Goal: Browse casually

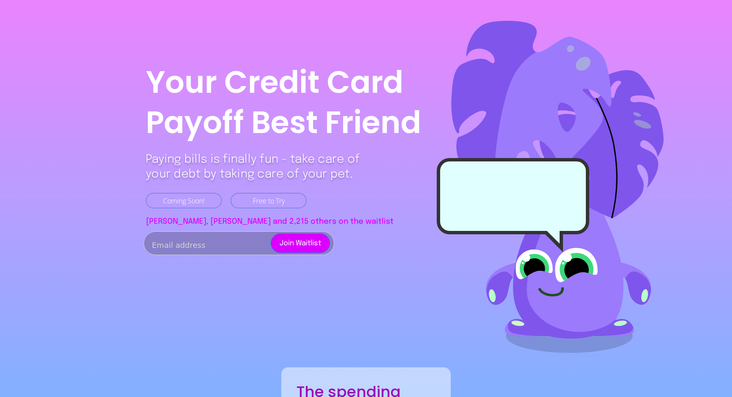
scroll to position [1850, 0]
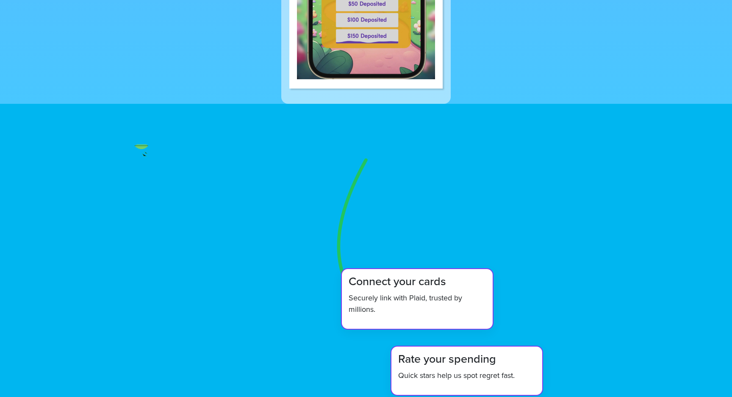
scroll to position [679, 0]
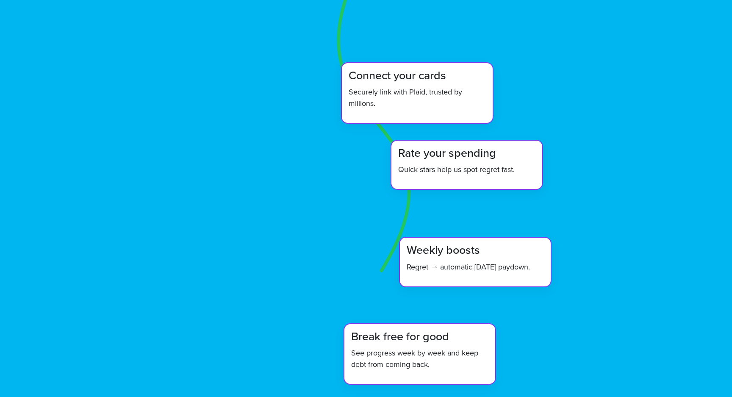
scroll to position [765, 0]
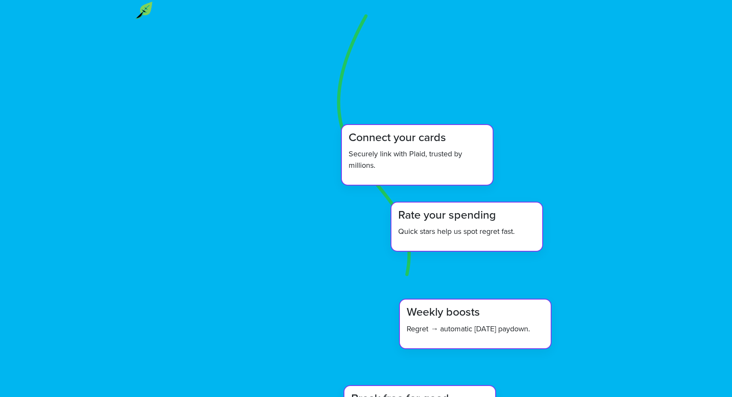
scroll to position [722, 0]
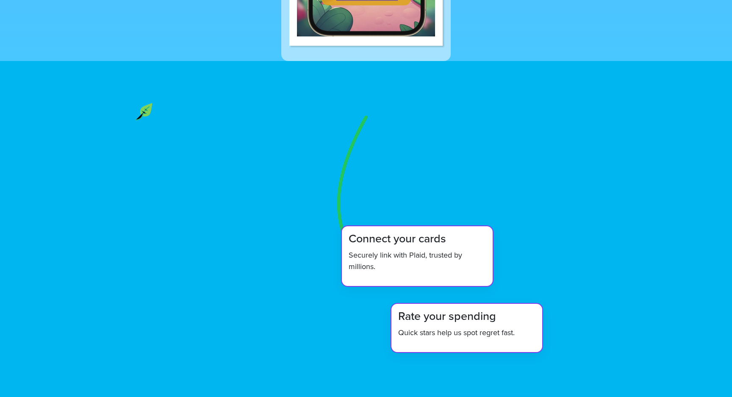
scroll to position [717, 0]
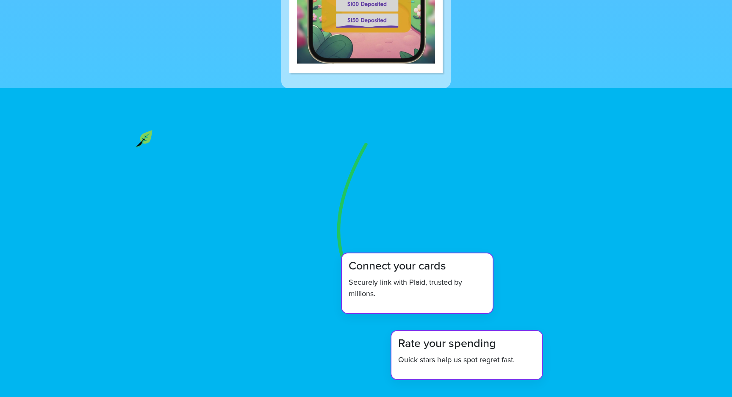
scroll to position [708, 0]
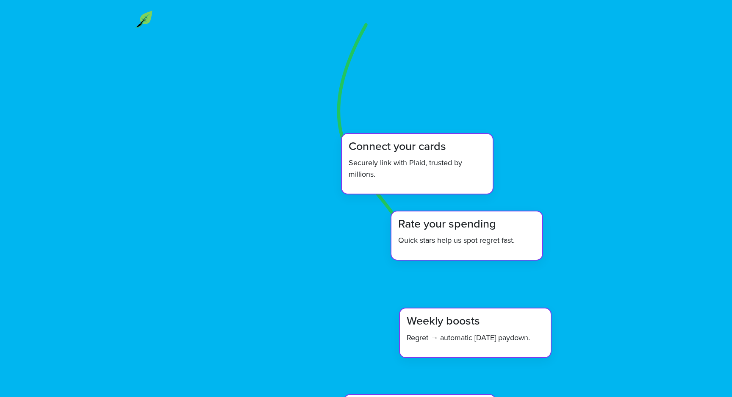
scroll to position [735, 0]
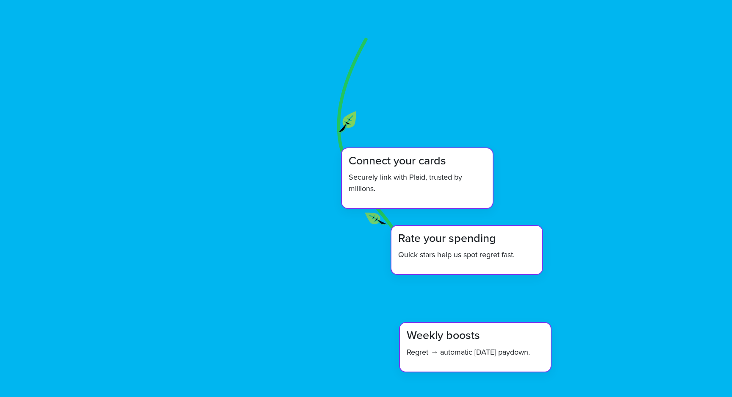
scroll to position [779, 0]
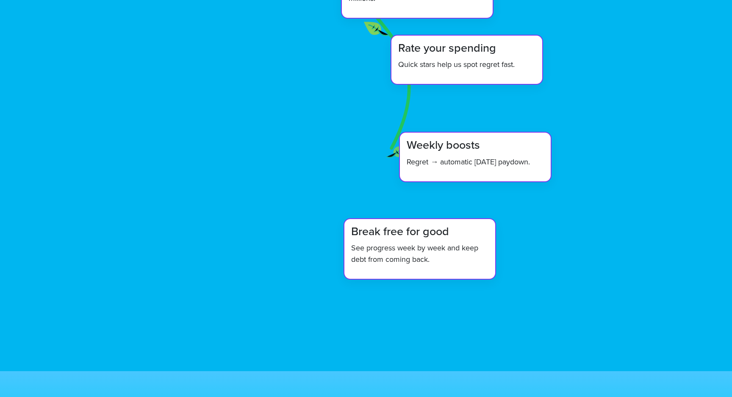
scroll to position [994, 0]
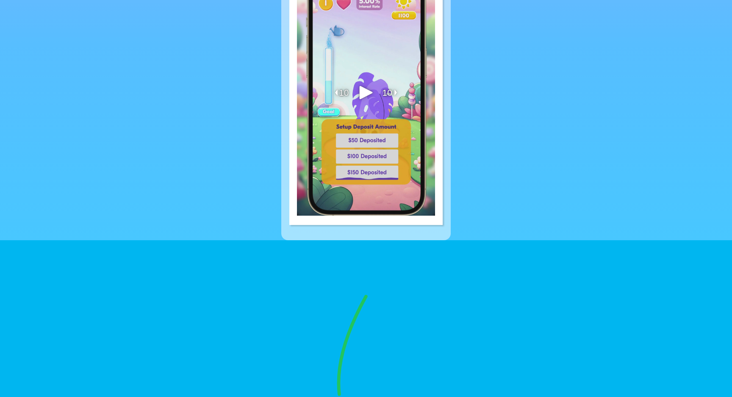
scroll to position [533, 0]
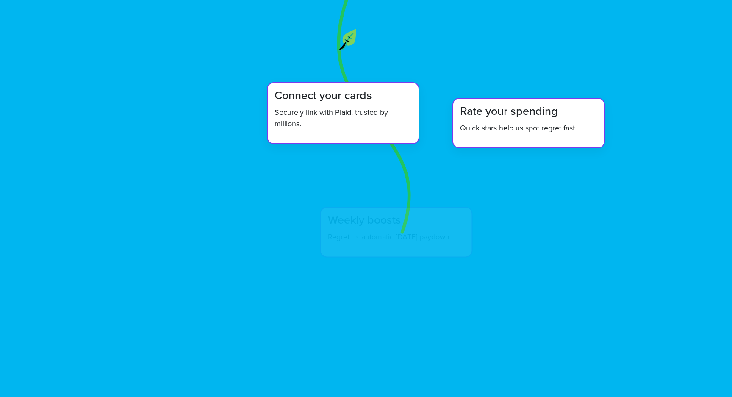
scroll to position [870, 0]
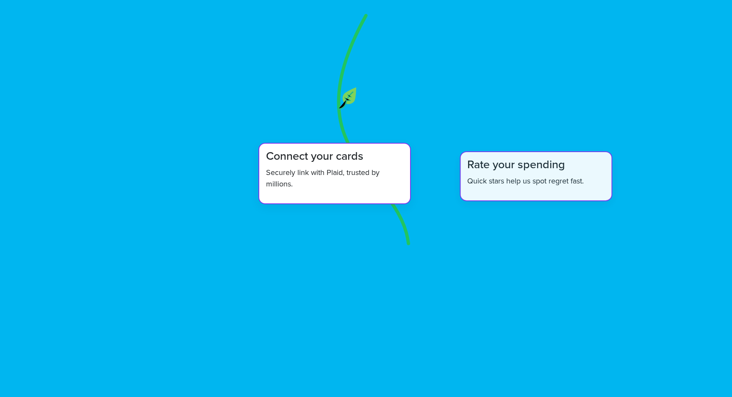
scroll to position [812, 0]
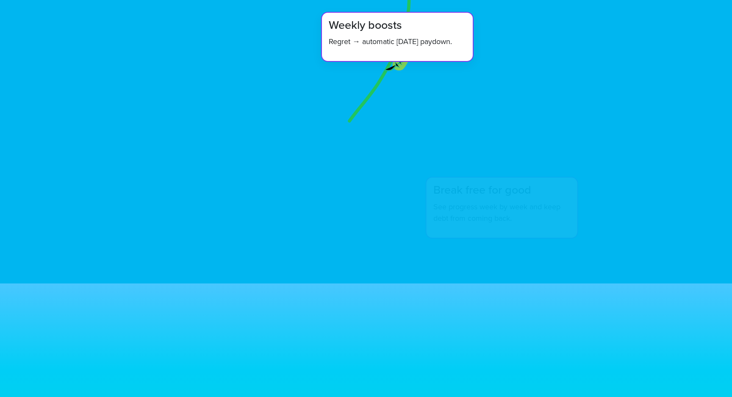
scroll to position [865, 0]
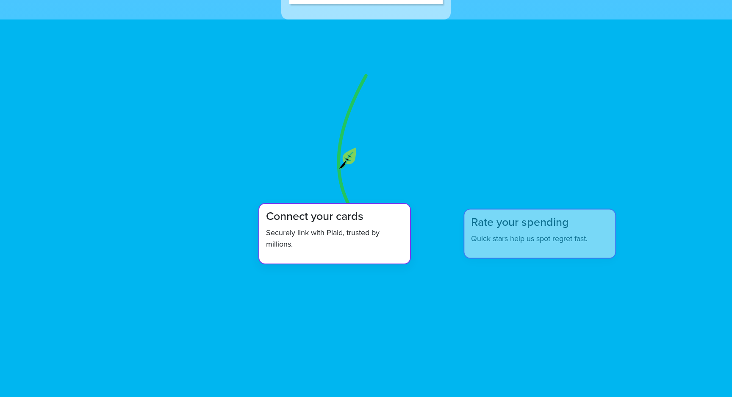
scroll to position [766, 0]
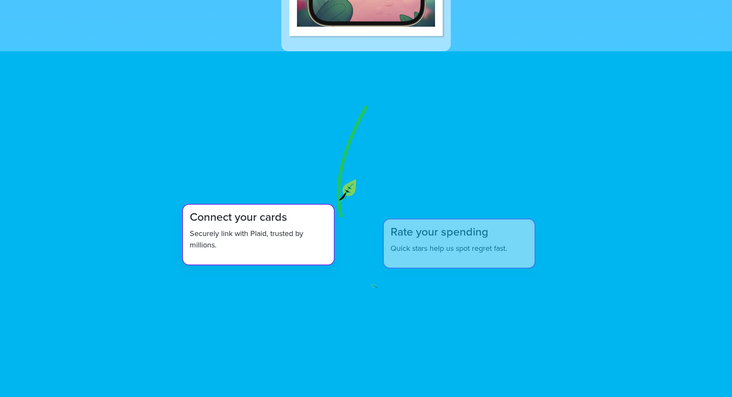
scroll to position [765, 0]
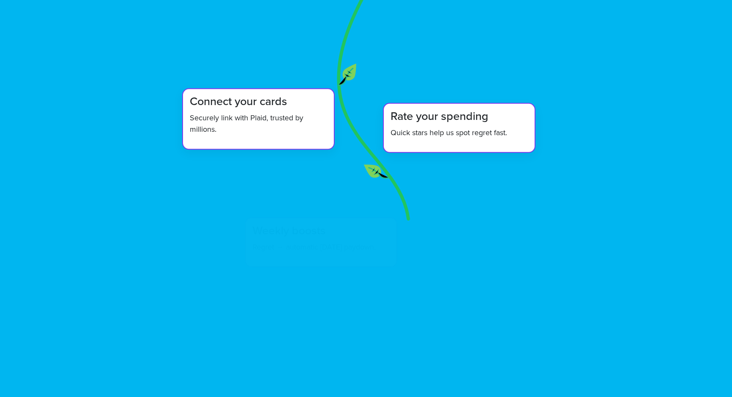
scroll to position [847, 0]
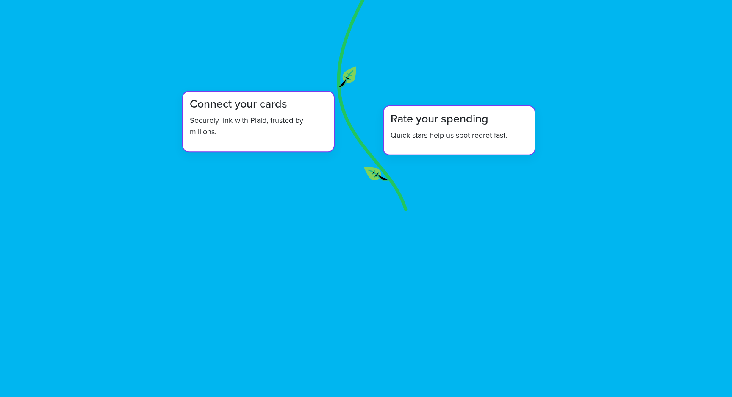
click at [358, 153] on icon "How Seedling works" at bounding box center [366, 227] width 466 height 497
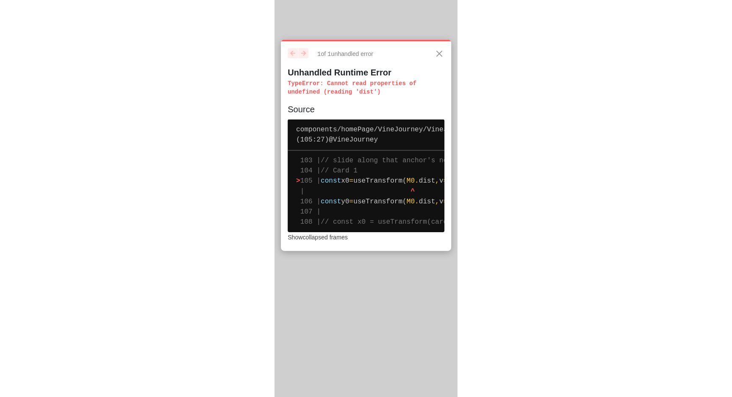
scroll to position [0, 0]
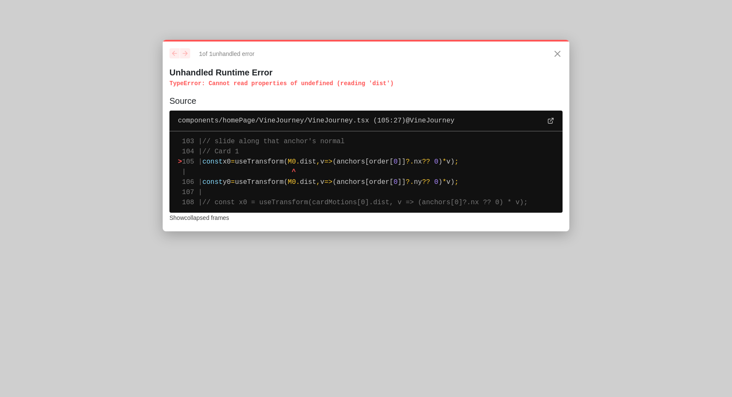
drag, startPoint x: 399, startPoint y: 84, endPoint x: 163, endPoint y: 81, distance: 236.0
click at [163, 81] on div "1 of 1 unhandled error Unhandled Runtime Error TypeError : Cannot read properti…" at bounding box center [366, 136] width 407 height 192
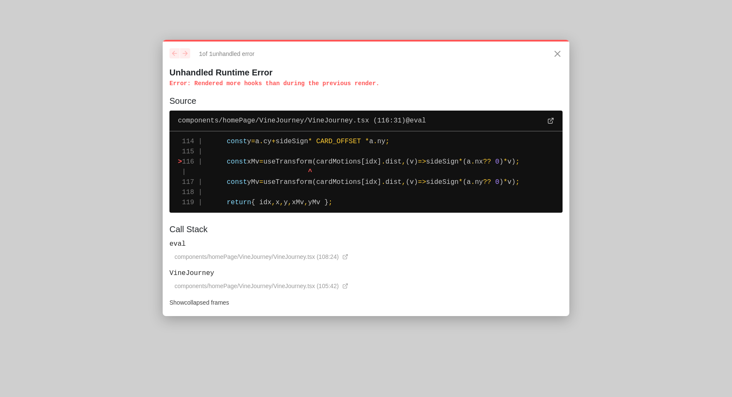
drag, startPoint x: 387, startPoint y: 83, endPoint x: 165, endPoint y: 81, distance: 222.0
click at [165, 81] on div "1 of 1 unhandled error Unhandled Runtime Error Error : Rendered more hooks than…" at bounding box center [366, 178] width 407 height 276
drag, startPoint x: 235, startPoint y: 164, endPoint x: 569, endPoint y: 167, distance: 333.9
click at [569, 167] on div "1 of 1 unhandled error Unhandled Runtime Error Error : Rendered more hooks than…" at bounding box center [366, 178] width 407 height 276
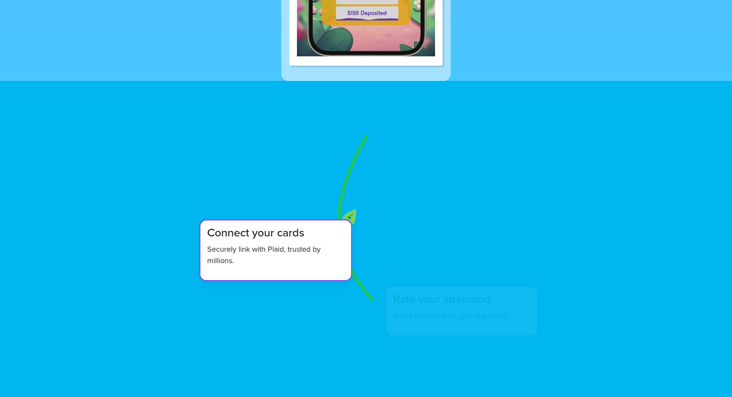
scroll to position [687, 0]
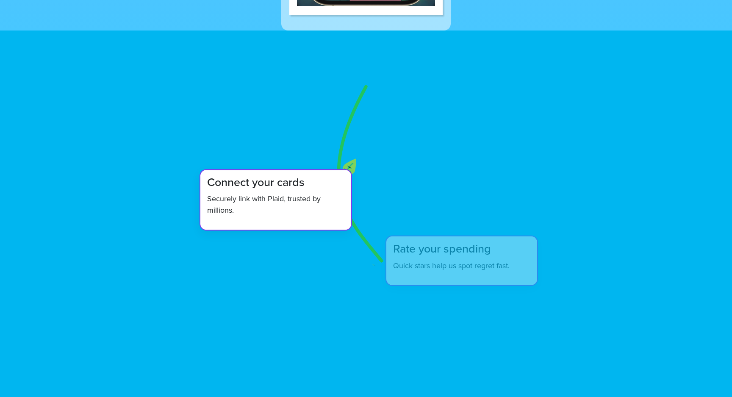
scroll to position [734, 0]
